Goal: Information Seeking & Learning: Learn about a topic

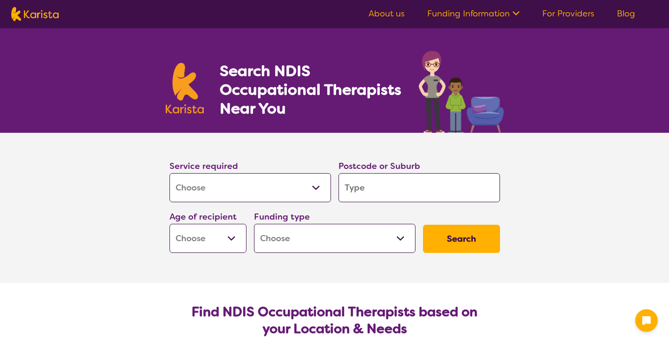
select select "[MEDICAL_DATA]"
click at [269, 187] on select "Allied Health Assistant Assessment ([MEDICAL_DATA] or [MEDICAL_DATA]) Behaviour…" at bounding box center [249, 187] width 161 height 29
click at [368, 184] on input "search" at bounding box center [418, 187] width 161 height 29
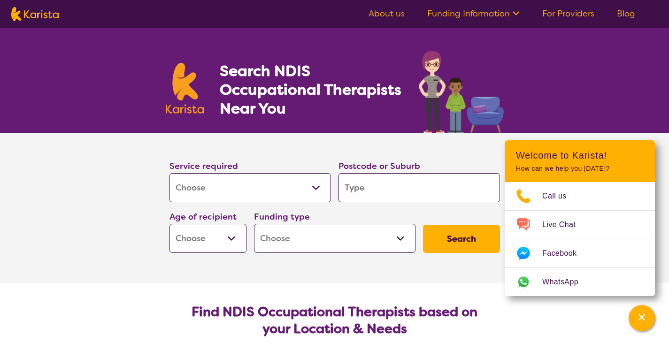
type input "3"
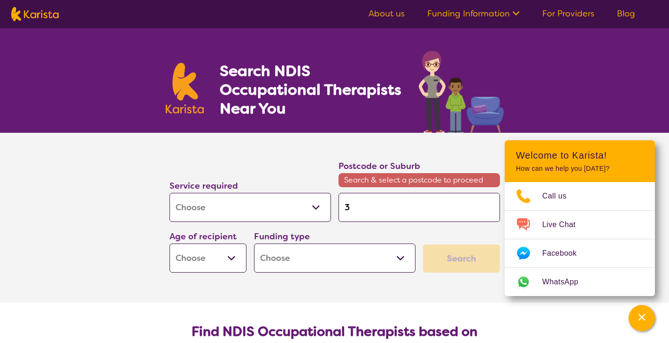
type input "37"
type input "375"
type input "3754"
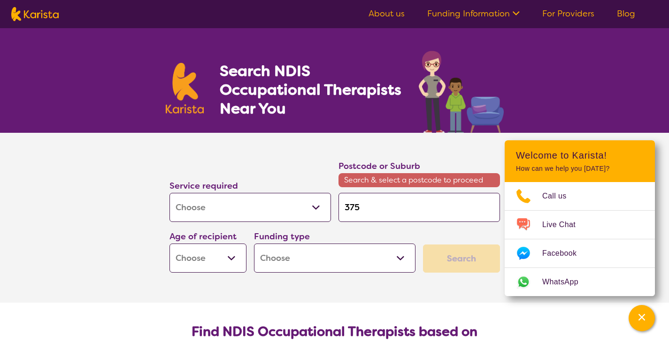
type input "3754"
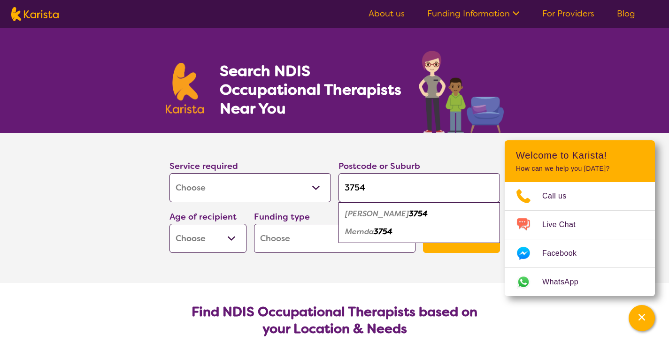
type input "3754"
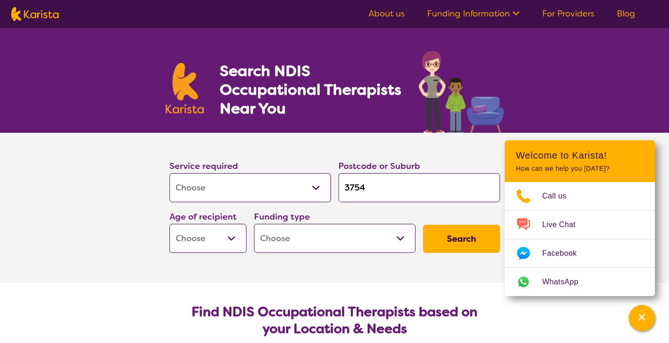
click at [232, 239] on select "Early Childhood - 0 to 9 Child - 10 to 11 Adolescent - 12 to 17 Adult - 18 to 6…" at bounding box center [207, 238] width 77 height 29
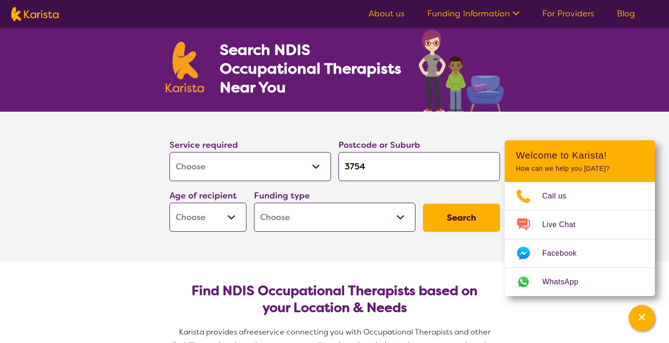
scroll to position [22, 0]
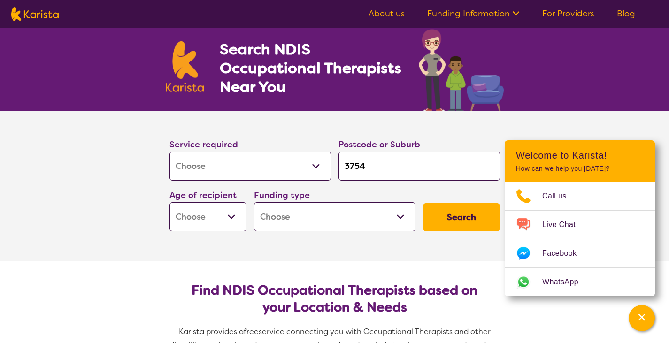
click at [213, 207] on select "Early Childhood - 0 to 9 Child - 10 to 11 Adolescent - 12 to 17 Adult - 18 to 6…" at bounding box center [207, 216] width 77 height 29
select select "AS"
click at [169, 202] on select "Early Childhood - 0 to 9 Child - 10 to 11 Adolescent - 12 to 17 Adult - 18 to 6…" at bounding box center [207, 216] width 77 height 29
select select "AS"
click at [306, 228] on select "Home Care Package (HCP) National Disability Insurance Scheme (NDIS) I don't know" at bounding box center [334, 216] width 161 height 29
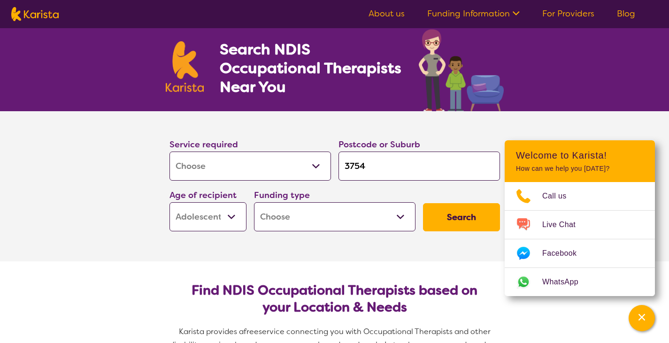
select select "i-don-t-know"
click at [254, 202] on select "Home Care Package (HCP) National Disability Insurance Scheme (NDIS) I don't know" at bounding box center [334, 216] width 161 height 29
select select "i-don-t-know"
click at [453, 218] on button "Search" at bounding box center [461, 217] width 77 height 28
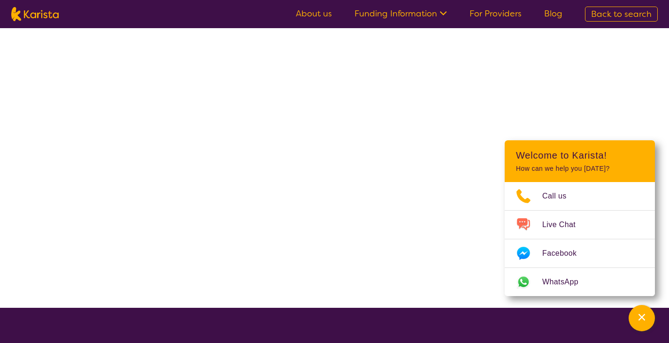
select select "[MEDICAL_DATA]"
select select "AS"
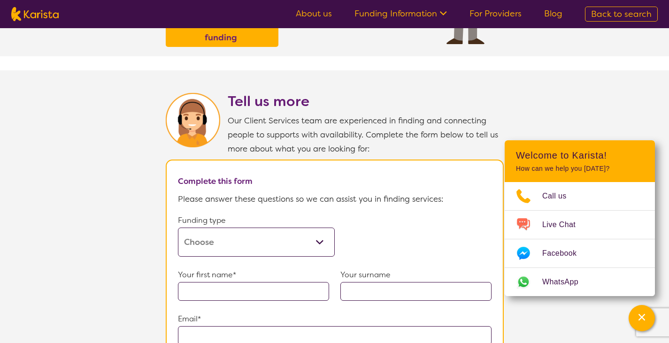
scroll to position [461, 0]
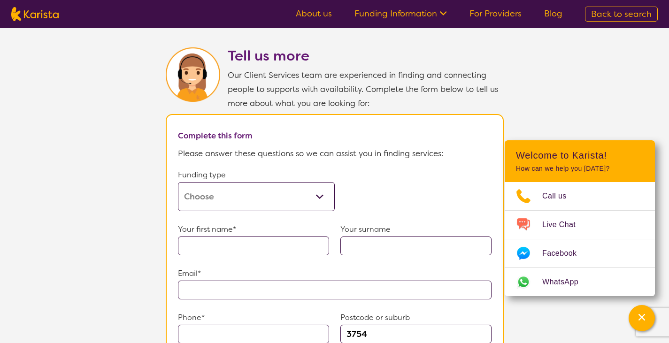
click at [308, 186] on select "Home Care Package (HCP) Home Care Package - Level 1 Home Care Package - Level 2…" at bounding box center [256, 196] width 157 height 29
click at [178, 182] on select "Home Care Package (HCP) Home Care Package - Level 1 Home Care Package - Level 2…" at bounding box center [256, 196] width 157 height 29
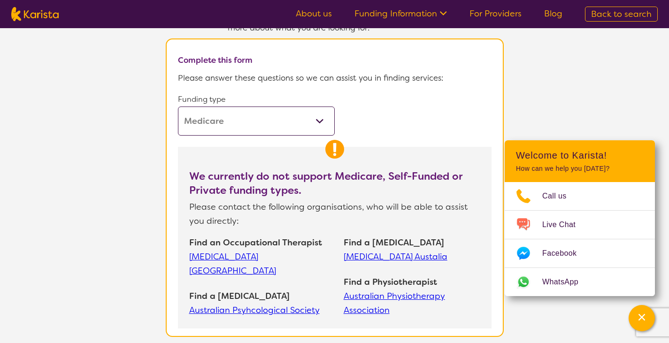
scroll to position [537, 0]
click at [312, 112] on select "Home Care Package (HCP) Home Care Package - Level 1 Home Care Package - Level 2…" at bounding box center [256, 120] width 157 height 29
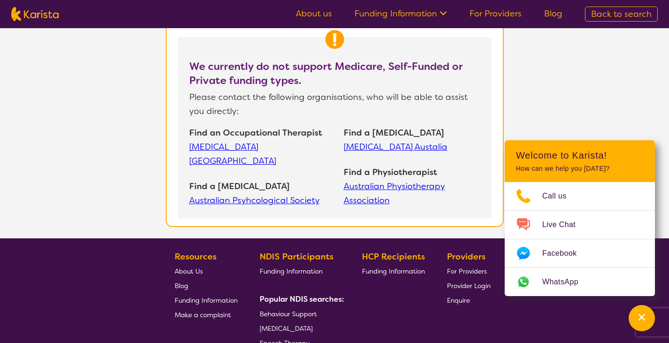
scroll to position [489, 0]
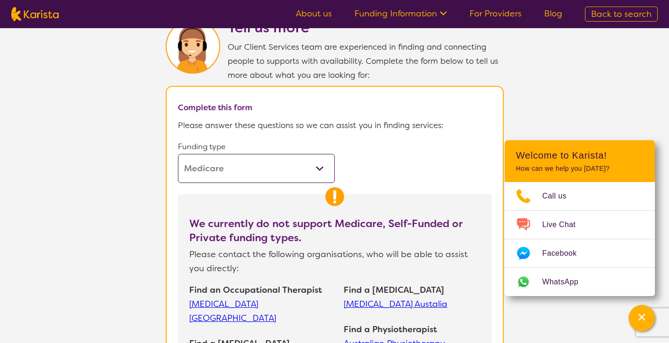
click at [244, 163] on select "Home Care Package (HCP) Home Care Package - Level 1 Home Care Package - Level 2…" at bounding box center [256, 168] width 157 height 29
select select "self-funded"
click at [178, 154] on select "Home Care Package (HCP) Home Care Package - Level 1 Home Care Package - Level 2…" at bounding box center [256, 168] width 157 height 29
click at [259, 166] on select "Home Care Package (HCP) Home Care Package - Level 1 Home Care Package - Level 2…" at bounding box center [256, 168] width 157 height 29
click at [373, 166] on form "Funding type Home Care Package (HCP) Home Care Package - Level 1 Home Care Pack…" at bounding box center [334, 258] width 313 height 236
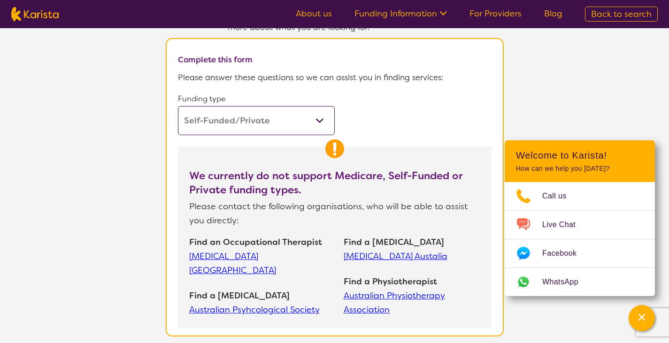
scroll to position [538, 0]
click at [239, 252] on link "[MEDICAL_DATA] [GEOGRAPHIC_DATA]" at bounding box center [261, 263] width 145 height 28
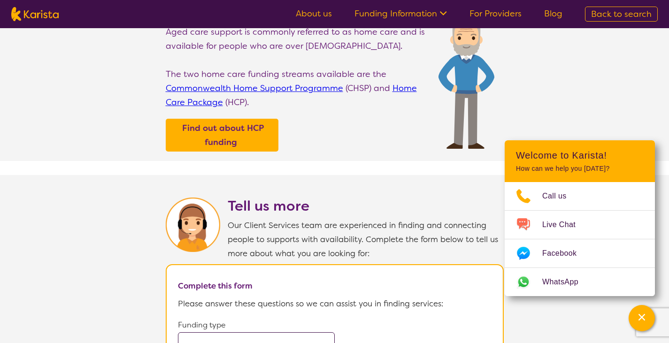
scroll to position [248, 0]
